Goal: Task Accomplishment & Management: Use online tool/utility

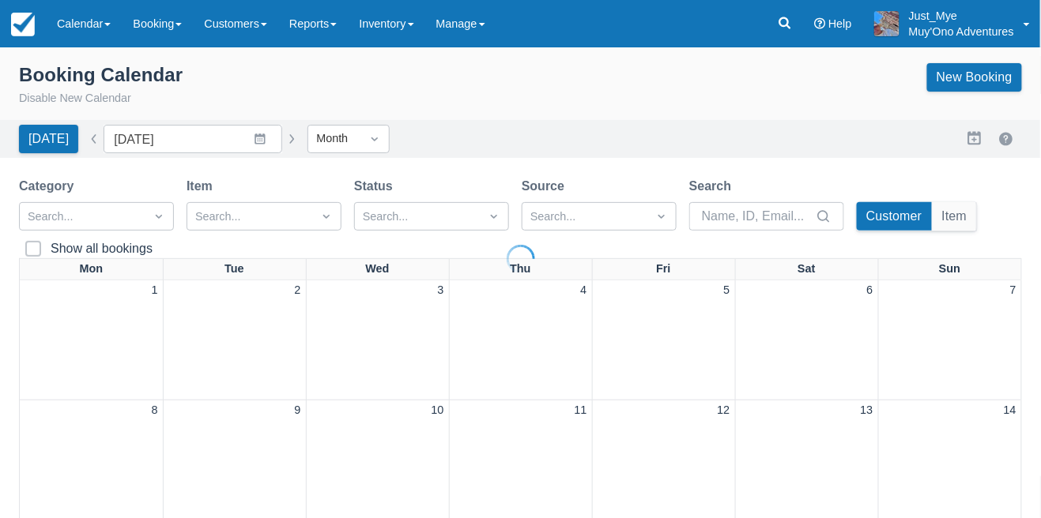
click at [65, 21] on div at bounding box center [520, 259] width 1041 height 518
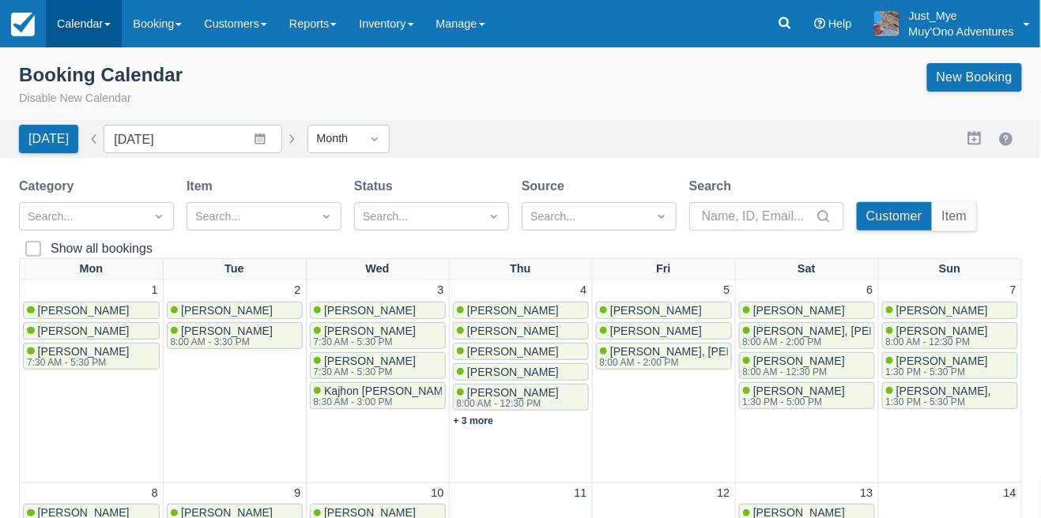
click at [74, 31] on link "Calendar" at bounding box center [84, 23] width 76 height 47
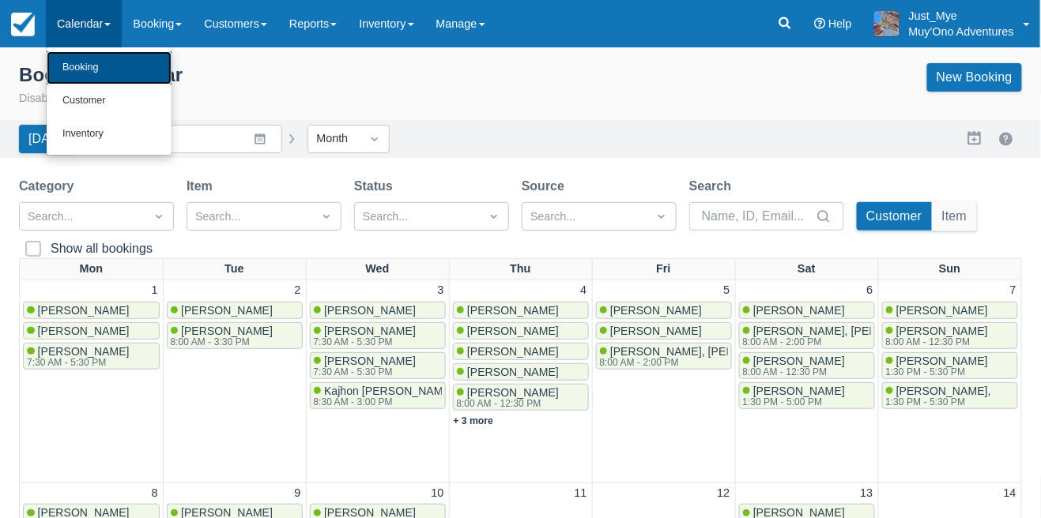
click at [80, 66] on link "Booking" at bounding box center [109, 67] width 125 height 33
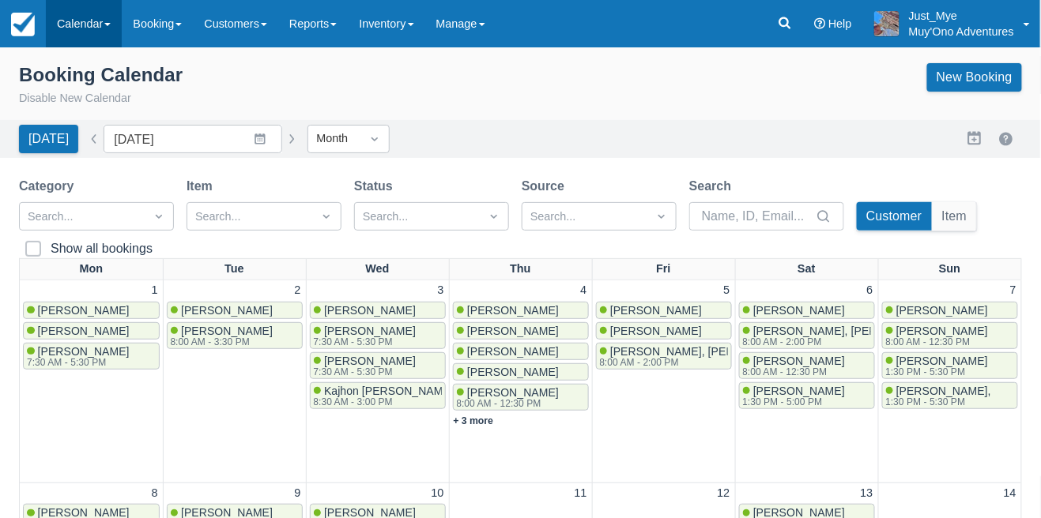
click at [77, 34] on link "Calendar" at bounding box center [84, 23] width 76 height 47
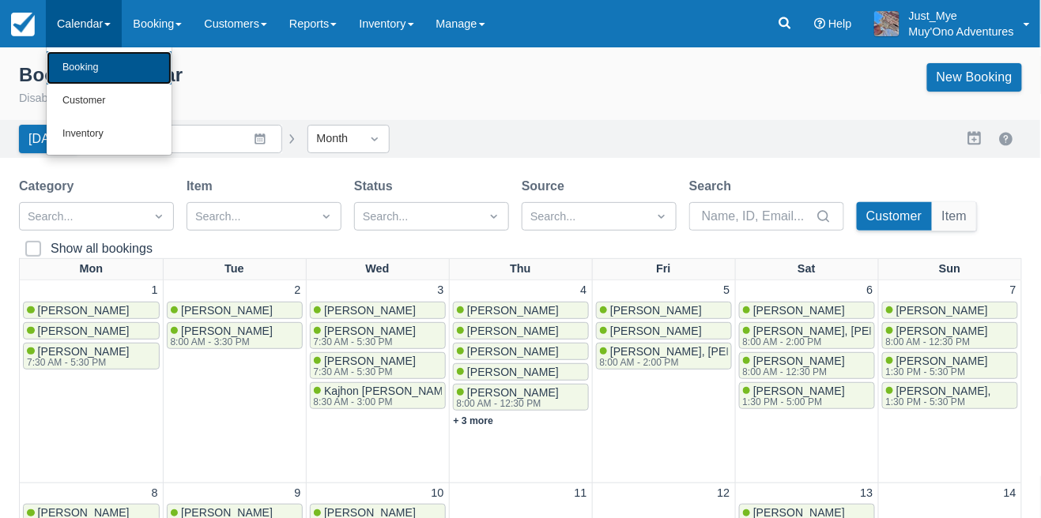
click at [68, 60] on link "Booking" at bounding box center [109, 67] width 125 height 33
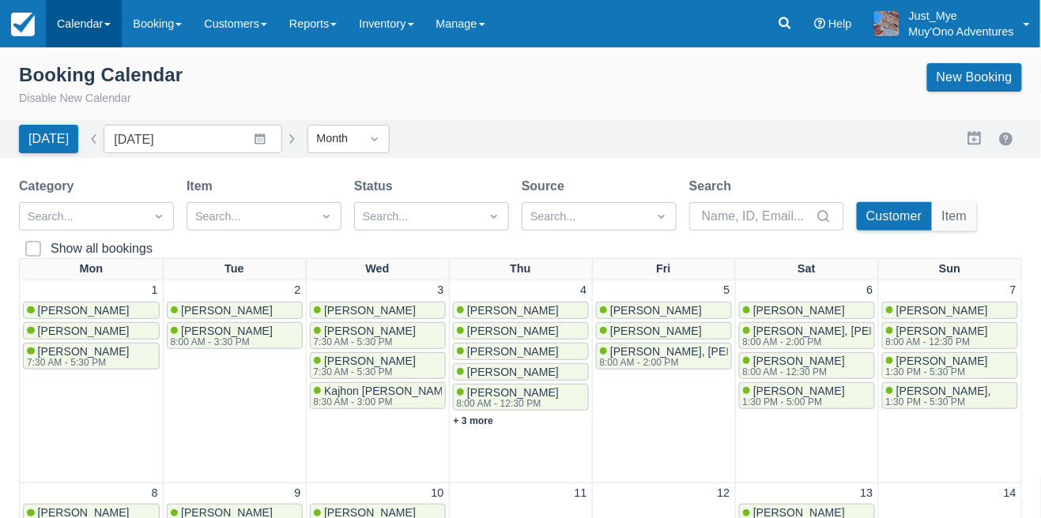
click at [69, 36] on link "Calendar" at bounding box center [84, 23] width 76 height 47
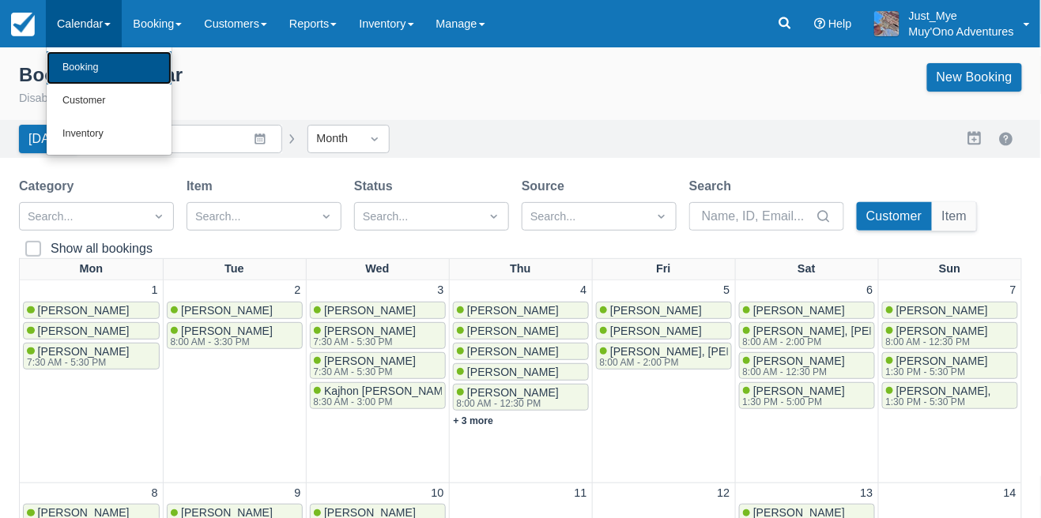
click at [76, 77] on link "Booking" at bounding box center [109, 67] width 125 height 33
